Goal: Information Seeking & Learning: Learn about a topic

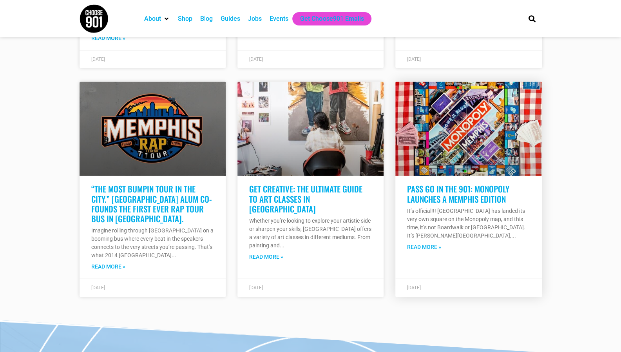
scroll to position [1075, 0]
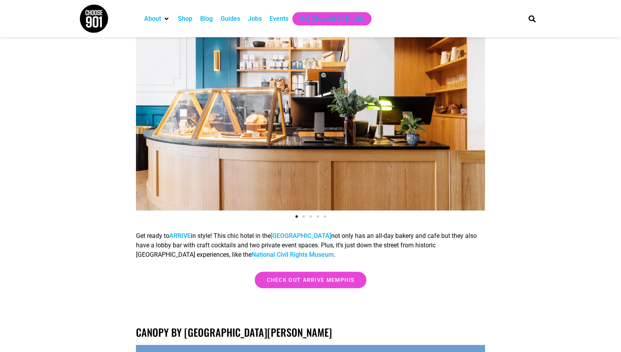
scroll to position [393, 0]
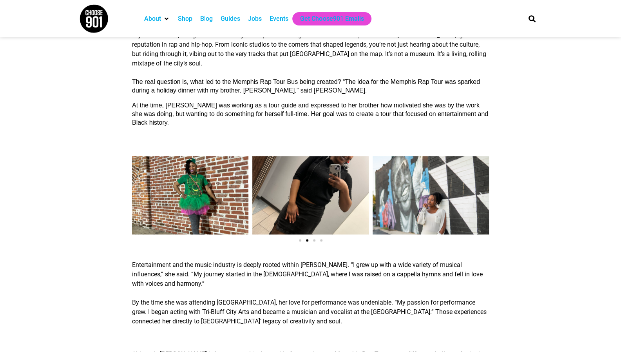
scroll to position [489, 0]
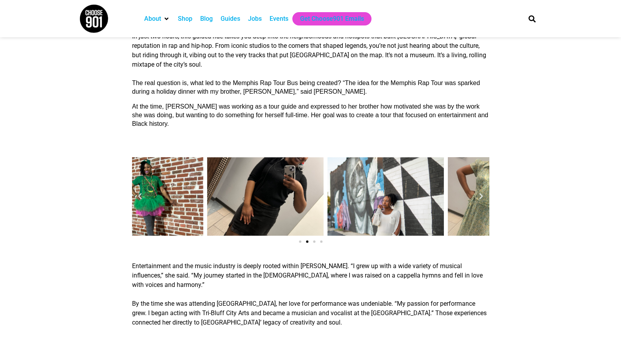
click at [429, 187] on div "Taylor Barksdale" at bounding box center [386, 196] width 116 height 78
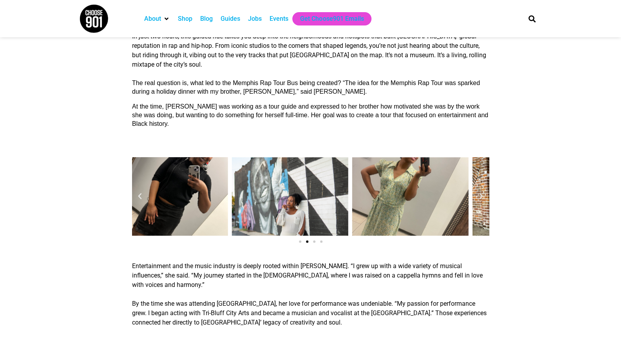
click at [291, 211] on div "Taylor Barksdale" at bounding box center [290, 196] width 116 height 78
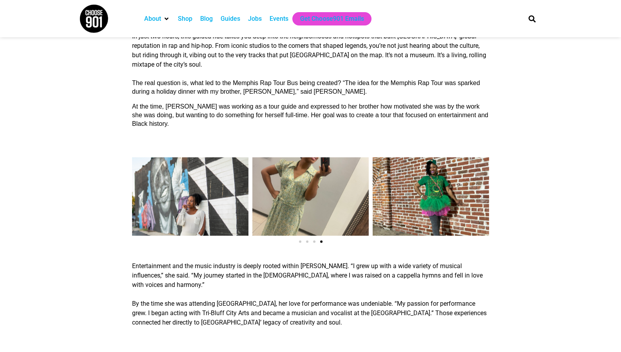
click at [252, 199] on div "Taylor Barksdale" at bounding box center [310, 196] width 116 height 78
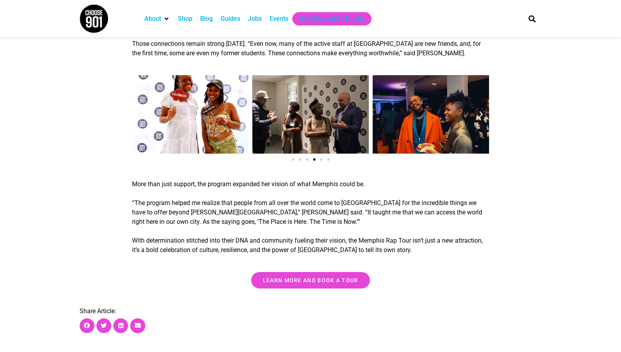
scroll to position [1430, 0]
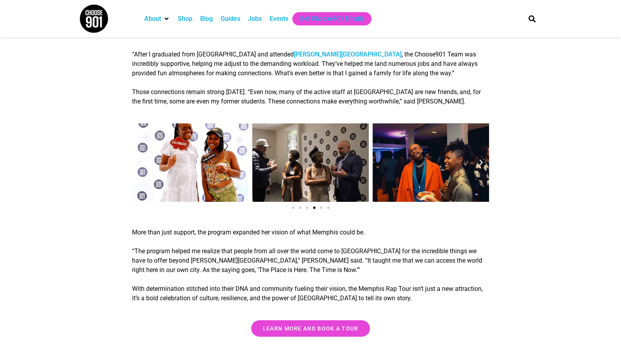
click at [465, 127] on div "taylor-barksdale-exchange2023" at bounding box center [431, 162] width 116 height 78
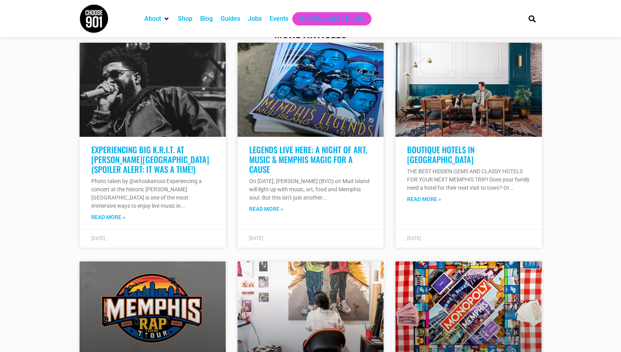
scroll to position [1825, 0]
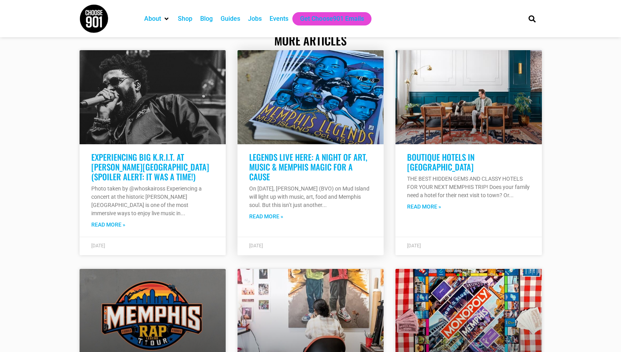
click at [316, 151] on link "LEGENDS LIVE HERE: A NIGHT OF ART, MUSIC & MEMPHIS MAGIC FOR A CAUSE" at bounding box center [308, 167] width 118 height 32
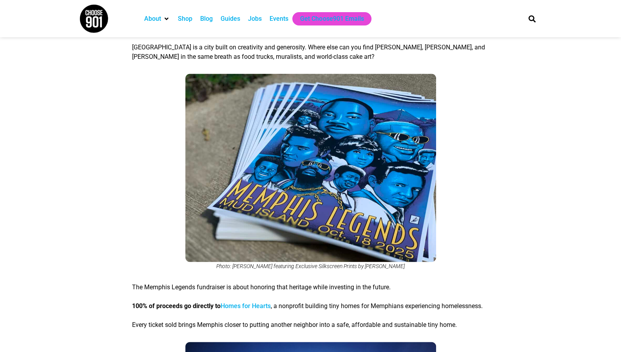
scroll to position [547, 0]
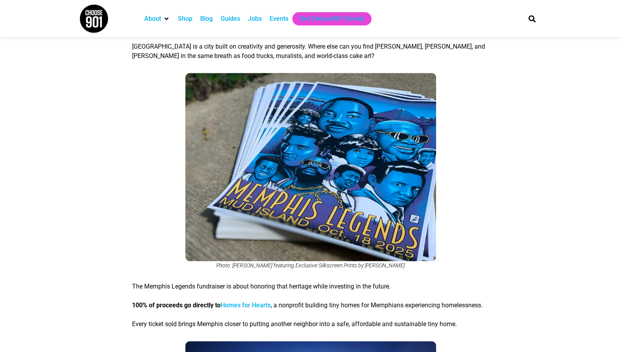
click at [346, 163] on img at bounding box center [310, 167] width 251 height 188
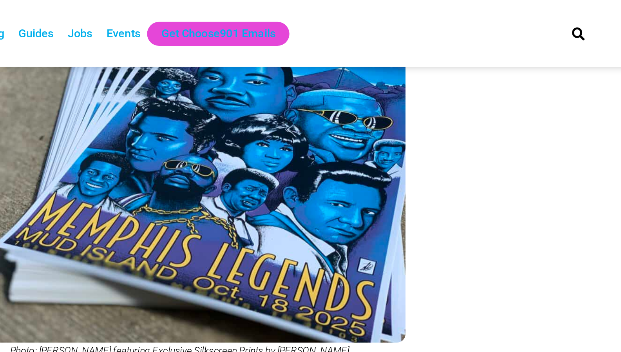
scroll to position [617, 0]
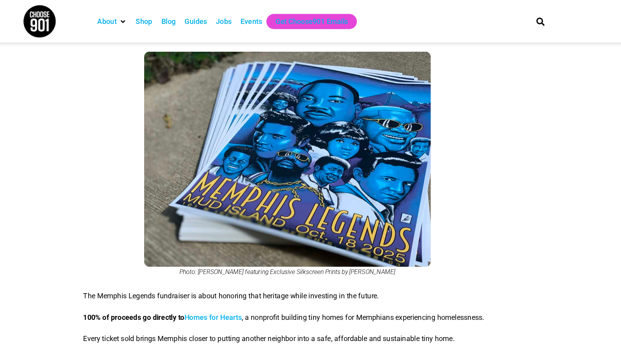
click at [392, 116] on img at bounding box center [310, 139] width 251 height 188
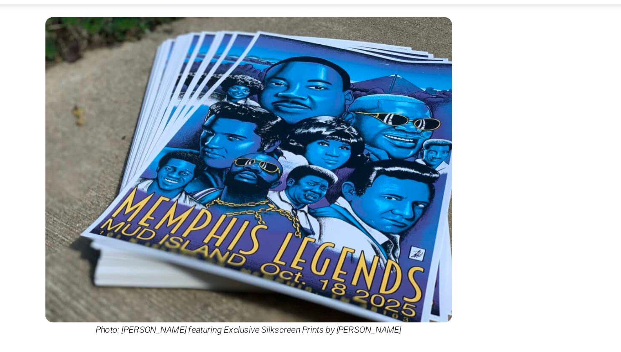
scroll to position [575, 0]
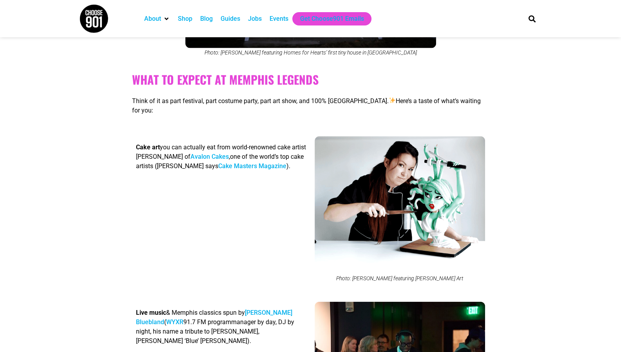
scroll to position [1006, 0]
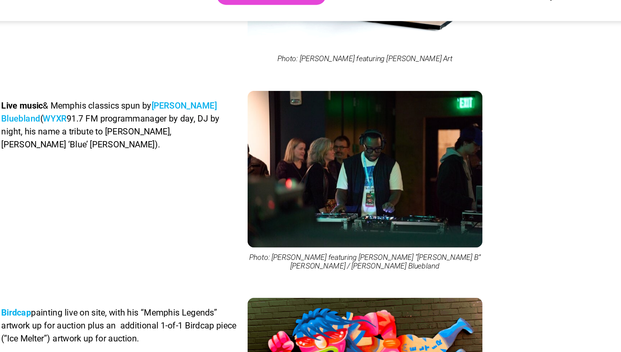
scroll to position [1220, 0]
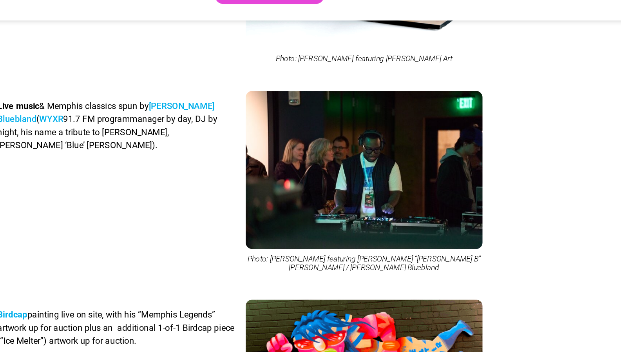
click at [490, 124] on div "Live music & Memphis classics spun by DJ Bizzle Bluebland ( WYXR 91.7 FM progra…" at bounding box center [310, 155] width 365 height 150
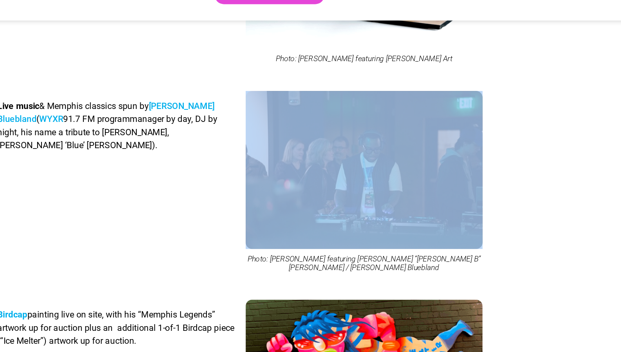
click at [490, 124] on div "Live music & Memphis classics spun by DJ Bizzle Bluebland ( WYXR 91.7 FM progra…" at bounding box center [310, 155] width 365 height 150
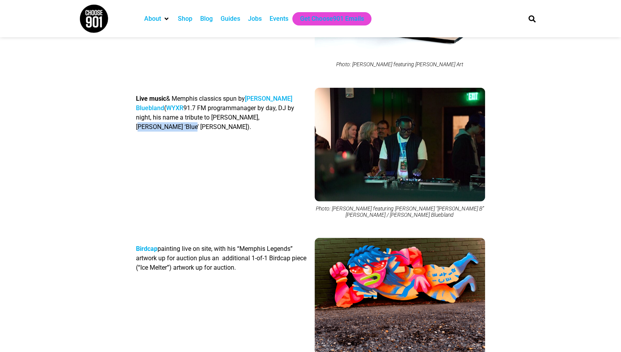
drag, startPoint x: 237, startPoint y: 120, endPoint x: 287, endPoint y: 123, distance: 49.5
click at [287, 123] on p "Live music & Memphis classics spun by DJ Bizzle Bluebland ( WYXR 91.7 FM progra…" at bounding box center [221, 113] width 171 height 38
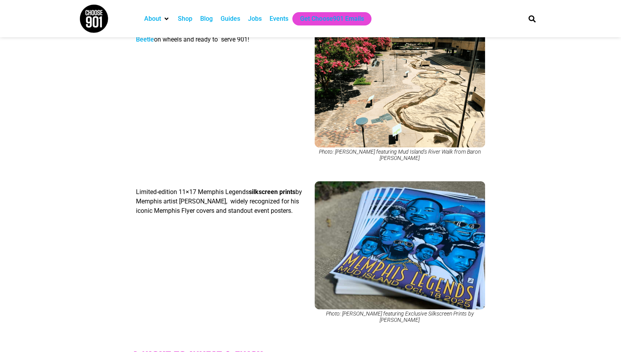
scroll to position [2278, 0]
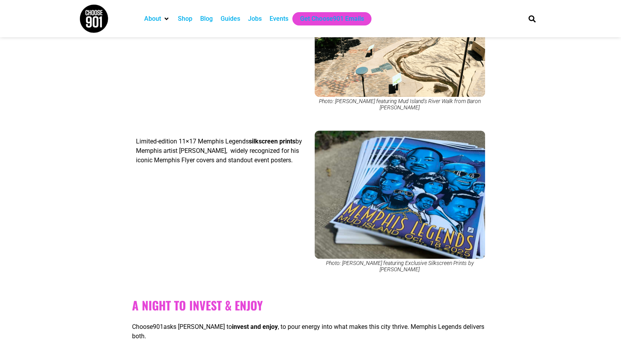
scroll to position [2308, 0]
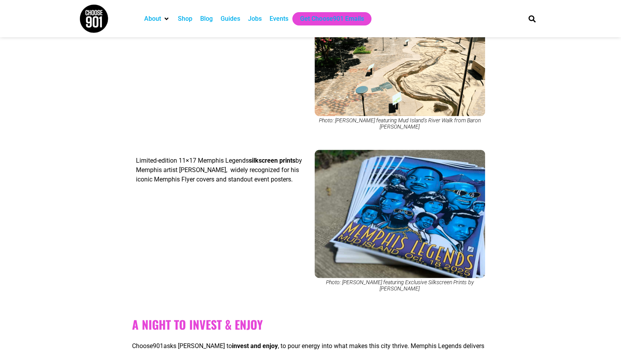
click at [356, 171] on img at bounding box center [400, 214] width 171 height 128
click at [232, 157] on span "by Memphis artist Mitchell Dunnam, widely recognized for his iconic Memphis Fly…" at bounding box center [219, 170] width 166 height 26
